Goal: Task Accomplishment & Management: Manage account settings

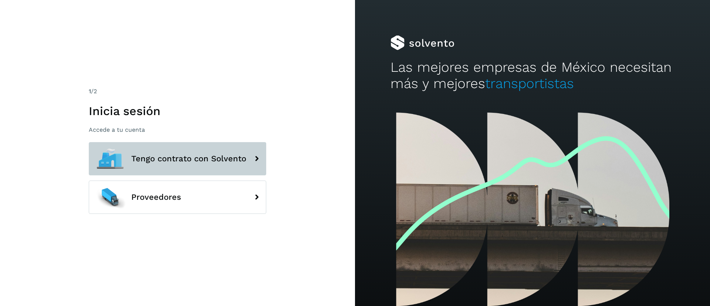
click at [196, 162] on span "Tengo contrato con Solvento" at bounding box center [188, 158] width 115 height 9
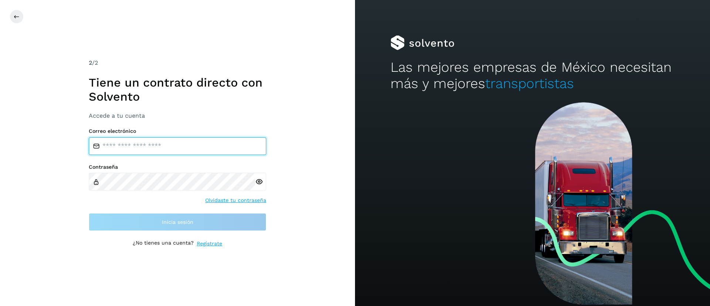
click at [139, 145] on input "email" at bounding box center [177, 146] width 177 height 18
type input "**********"
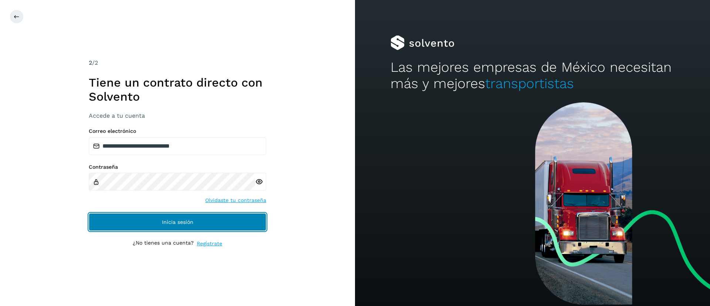
click at [147, 220] on button "Inicia sesión" at bounding box center [177, 222] width 177 height 18
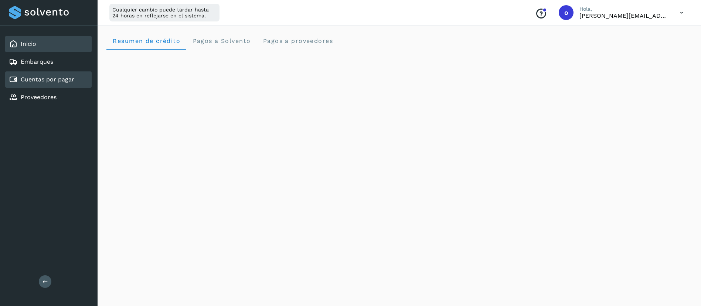
click at [45, 72] on div "Cuentas por pagar" at bounding box center [48, 79] width 86 height 16
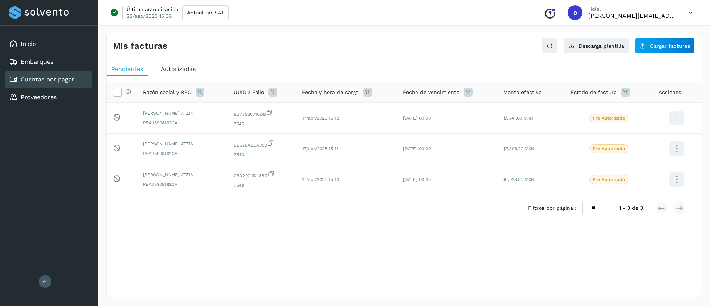
click at [383, 41] on div "Mis facturas" at bounding box center [258, 46] width 291 height 11
click at [26, 52] on div "Inicio Embarques Cuentas por pagar Proveedores" at bounding box center [49, 71] width 98 height 90
click at [24, 49] on div "Inicio" at bounding box center [48, 44] width 86 height 16
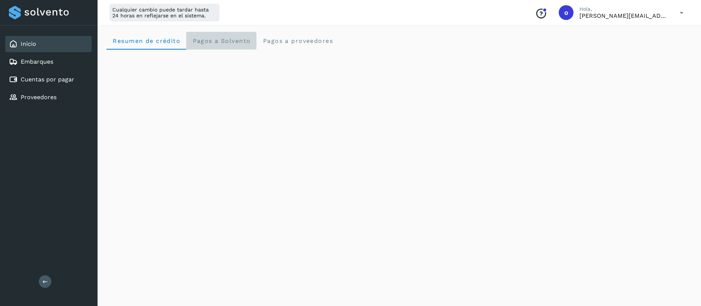
click at [236, 44] on Solvento "Pagos a Solvento" at bounding box center [221, 41] width 70 height 18
drag, startPoint x: 321, startPoint y: 30, endPoint x: 318, endPoint y: 33, distance: 4.0
click at [312, 35] on proveedores "Pagos a proveedores" at bounding box center [298, 41] width 82 height 18
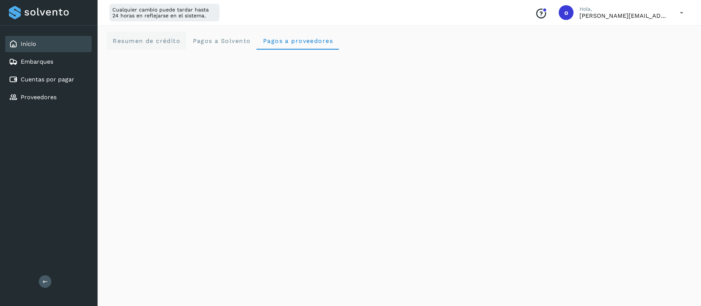
click at [162, 43] on span "Resumen de crédito" at bounding box center [146, 40] width 68 height 7
click at [45, 88] on div "Inicio Embarques Cuentas por pagar Proveedores" at bounding box center [49, 71] width 98 height 90
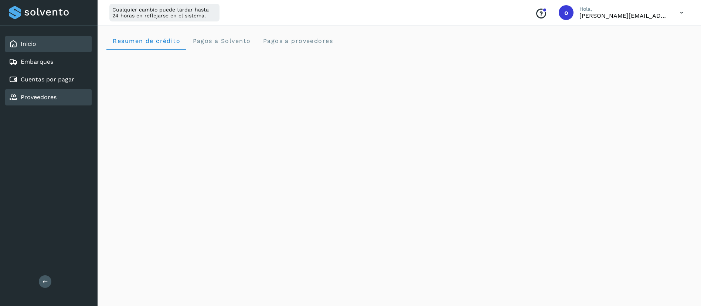
click at [43, 95] on link "Proveedores" at bounding box center [39, 97] width 36 height 7
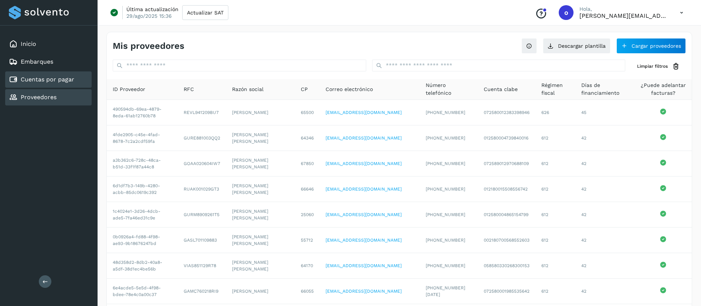
click at [33, 78] on link "Cuentas por pagar" at bounding box center [48, 79] width 54 height 7
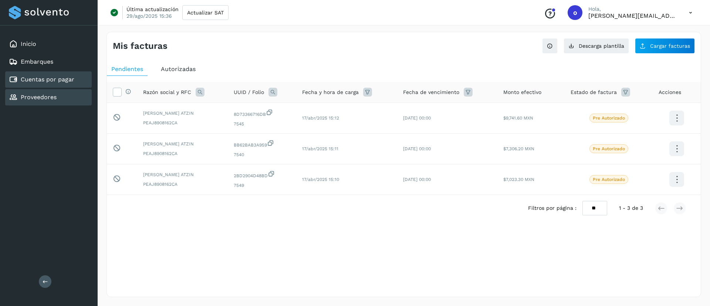
click at [33, 99] on link "Proveedores" at bounding box center [39, 97] width 36 height 7
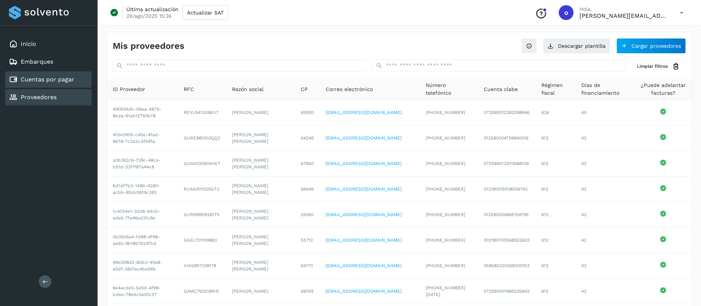
click at [38, 82] on link "Cuentas por pagar" at bounding box center [48, 79] width 54 height 7
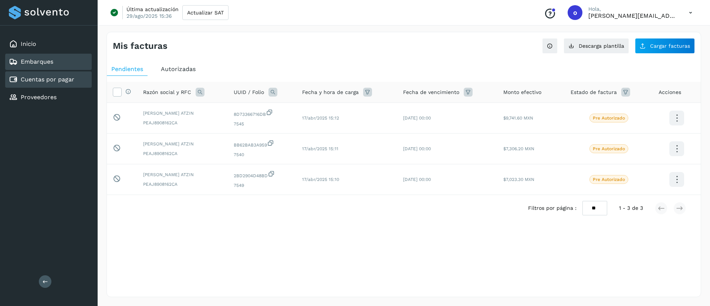
click at [49, 65] on link "Embarques" at bounding box center [37, 61] width 33 height 7
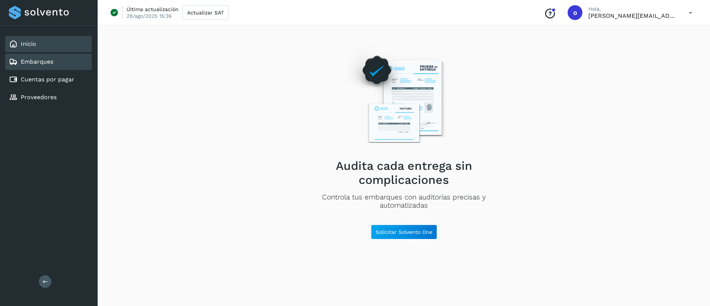
click at [54, 51] on div "Inicio" at bounding box center [48, 44] width 86 height 16
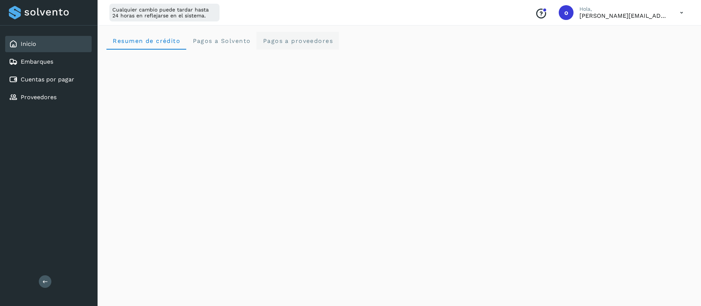
drag, startPoint x: 288, startPoint y: 34, endPoint x: 280, endPoint y: 41, distance: 10.7
click at [285, 34] on proveedores "Pagos a proveedores" at bounding box center [298, 41] width 82 height 18
click at [14, 43] on icon at bounding box center [13, 44] width 9 height 9
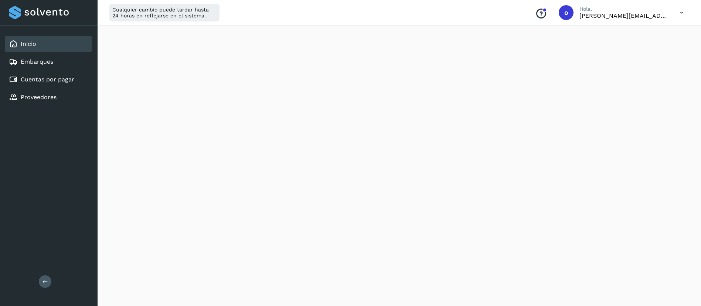
scroll to position [0, 0]
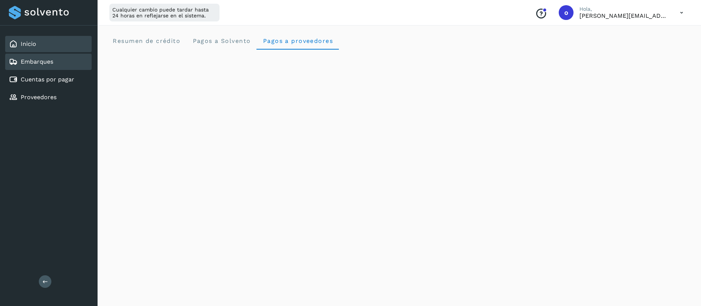
click at [45, 59] on link "Embarques" at bounding box center [37, 61] width 33 height 7
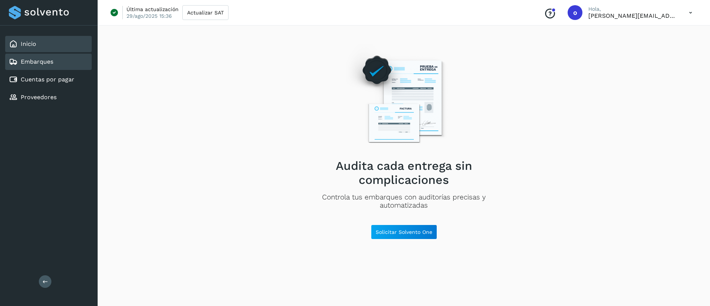
click at [36, 45] on div "Inicio" at bounding box center [48, 44] width 86 height 16
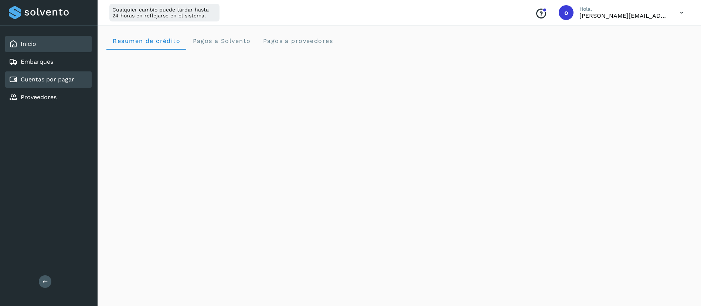
click at [24, 79] on link "Cuentas por pagar" at bounding box center [48, 79] width 54 height 7
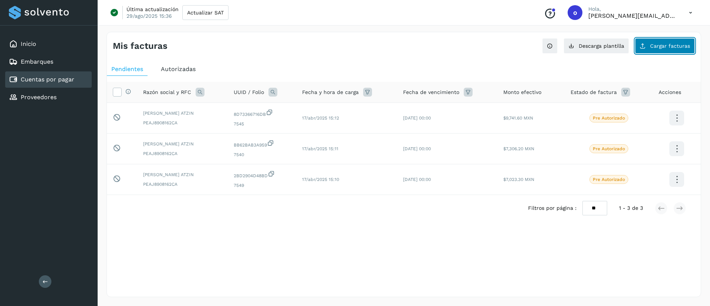
click at [656, 44] on span "Cargar facturas" at bounding box center [670, 45] width 40 height 5
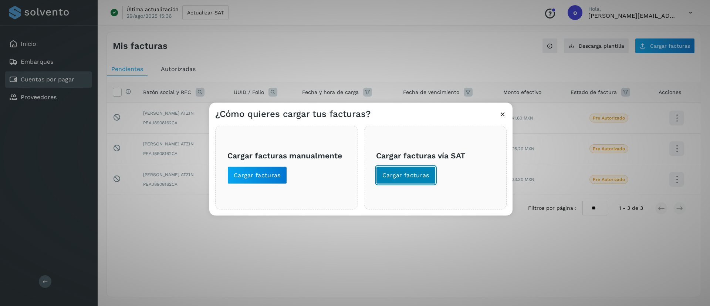
click at [393, 172] on span "Cargar facturas" at bounding box center [405, 175] width 47 height 8
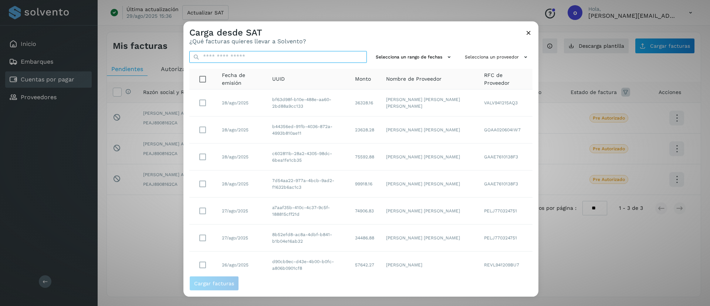
click at [262, 52] on input "text" at bounding box center [277, 57] width 177 height 12
click at [529, 34] on icon at bounding box center [528, 32] width 8 height 8
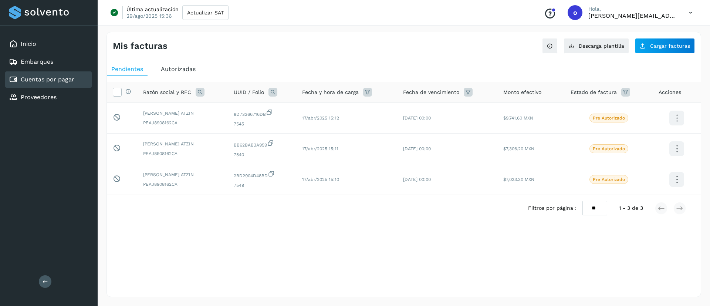
click at [476, 44] on div "Mis facturas Ver instrucciones para cargar Facturas Descarga plantilla Cargar f…" at bounding box center [404, 42] width 594 height 21
click at [32, 51] on div "Inicio" at bounding box center [48, 44] width 86 height 16
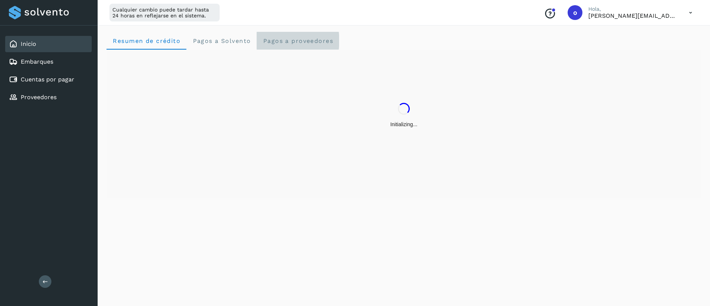
click at [312, 39] on span "Pagos a proveedores" at bounding box center [297, 40] width 71 height 7
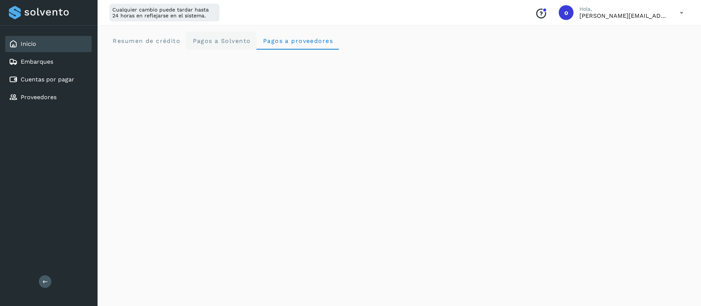
click at [206, 36] on Solvento "Pagos a Solvento" at bounding box center [221, 41] width 70 height 18
drag, startPoint x: 358, startPoint y: 34, endPoint x: 329, endPoint y: 39, distance: 29.7
click at [357, 34] on div "Resumen de crédito Pagos a Solvento Pagos a proveedores" at bounding box center [399, 41] width 586 height 18
click at [327, 40] on span "Pagos a proveedores" at bounding box center [297, 40] width 71 height 7
click at [159, 35] on crédito "Resumen de crédito" at bounding box center [146, 41] width 80 height 18
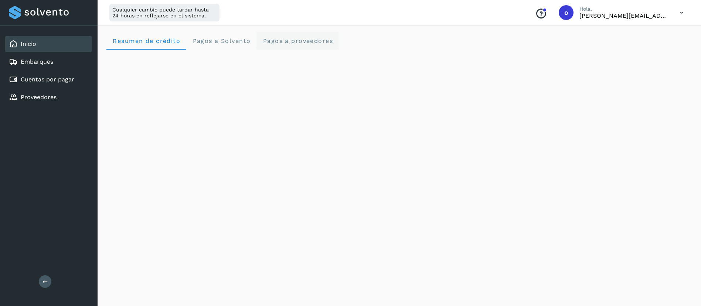
click at [284, 43] on span "Pagos a proveedores" at bounding box center [297, 40] width 71 height 7
click at [35, 46] on div "Inicio" at bounding box center [48, 44] width 86 height 16
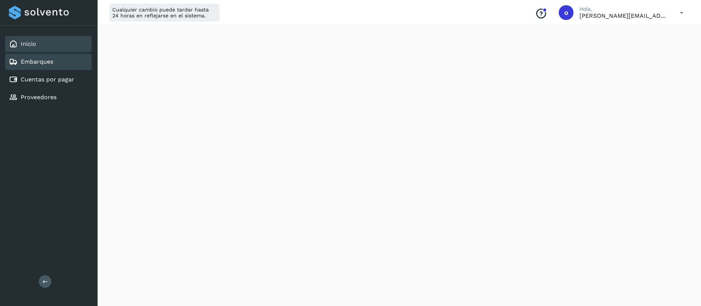
click at [36, 55] on div "Embarques" at bounding box center [48, 62] width 86 height 16
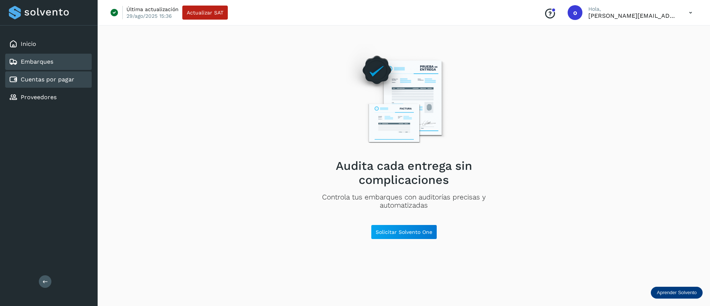
click at [35, 74] on div "Cuentas por pagar" at bounding box center [48, 79] width 86 height 16
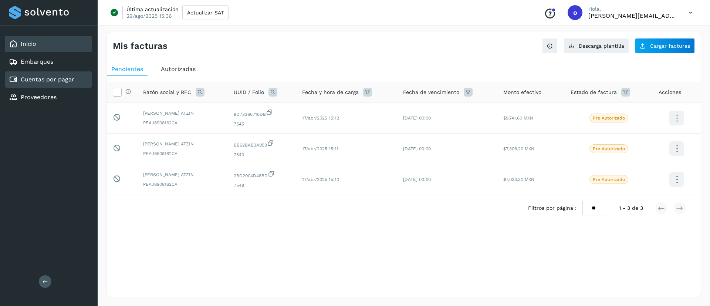
click at [55, 48] on div "Inicio" at bounding box center [48, 44] width 86 height 16
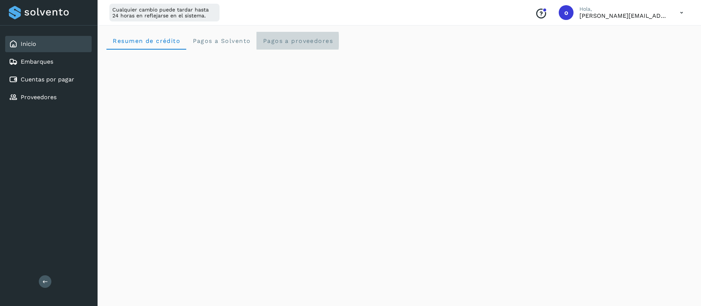
click at [271, 34] on proveedores "Pagos a proveedores" at bounding box center [298, 41] width 82 height 18
drag, startPoint x: 99, startPoint y: 36, endPoint x: 105, endPoint y: 38, distance: 6.1
click at [111, 42] on crédito "Resumen de crédito" at bounding box center [146, 41] width 80 height 18
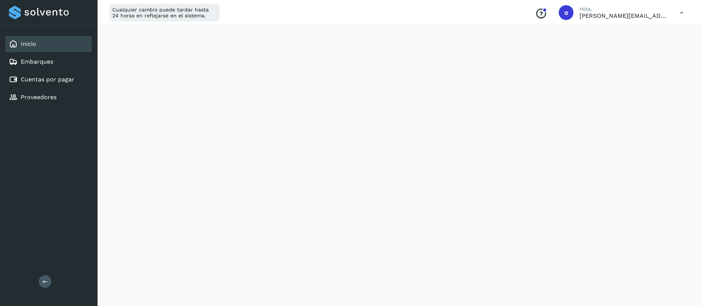
scroll to position [409, 0]
